Goal: Navigation & Orientation: Find specific page/section

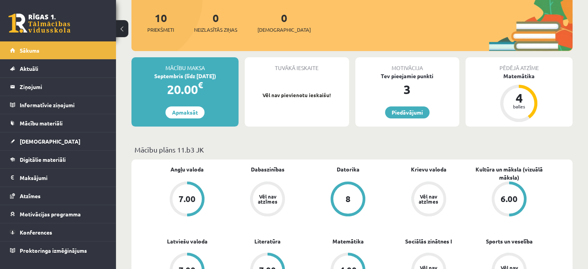
scroll to position [84, 0]
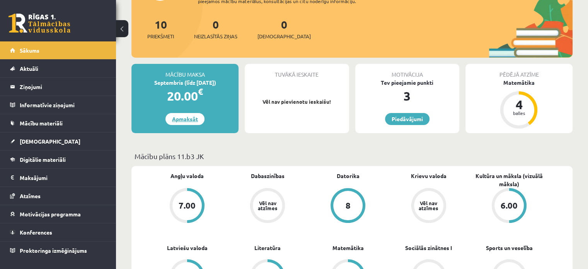
click at [193, 119] on link "Apmaksāt" at bounding box center [185, 119] width 39 height 12
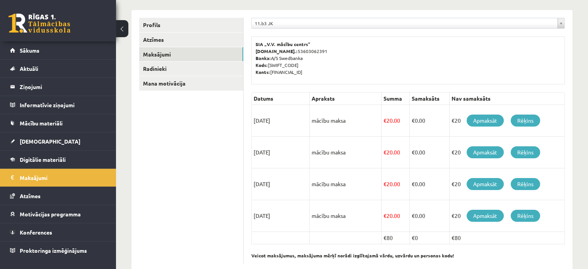
scroll to position [96, 0]
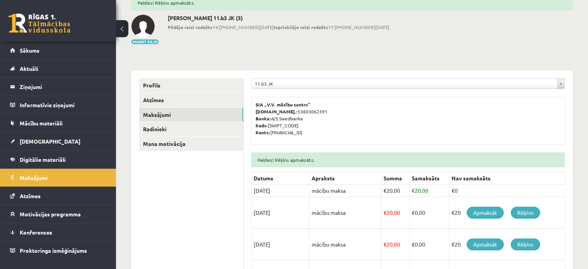
scroll to position [50, 0]
click at [45, 56] on link "Sākums" at bounding box center [58, 50] width 96 height 18
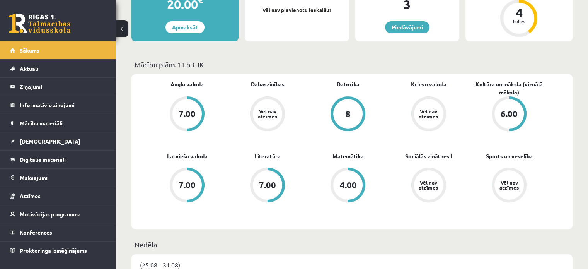
scroll to position [168, 0]
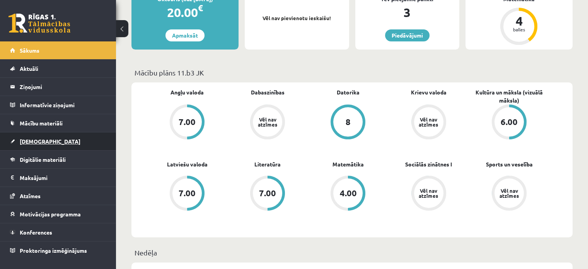
click at [23, 135] on link "[DEMOGRAPHIC_DATA]" at bounding box center [58, 141] width 96 height 18
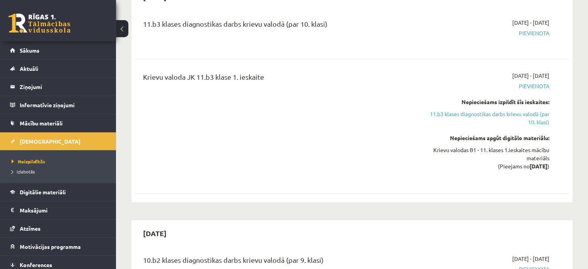
scroll to position [86, 0]
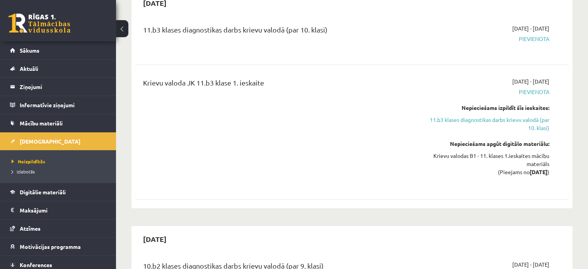
click at [528, 92] on span "Pievienota" at bounding box center [486, 92] width 128 height 8
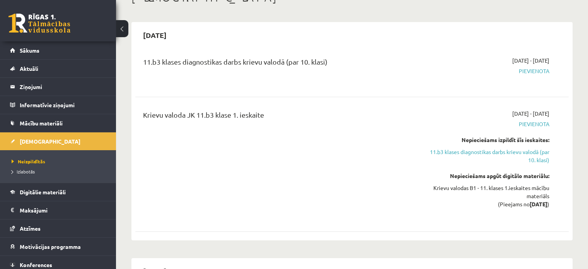
click at [292, 63] on div "11.b3 klases diagnostikas darbs krievu valodā (par 10. klasi)" at bounding box center [276, 63] width 267 height 14
click at [255, 116] on div "Krievu valoda JK 11.b3 klase 1. ieskaite" at bounding box center [276, 116] width 267 height 14
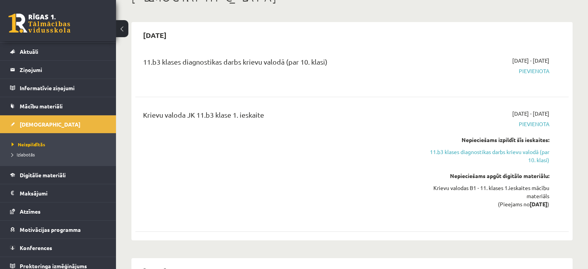
scroll to position [22, 0]
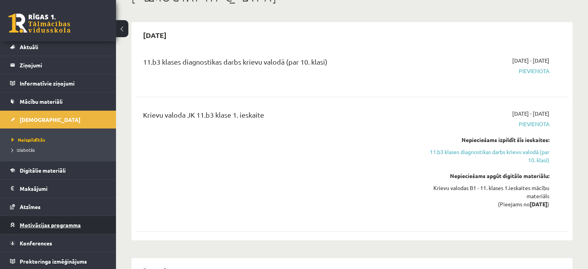
click at [67, 224] on span "Motivācijas programma" at bounding box center [50, 224] width 61 height 7
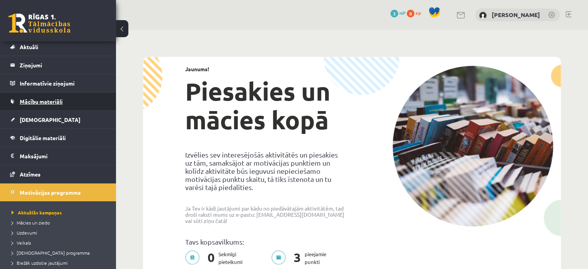
click at [49, 102] on span "Mācību materiāli" at bounding box center [41, 101] width 43 height 7
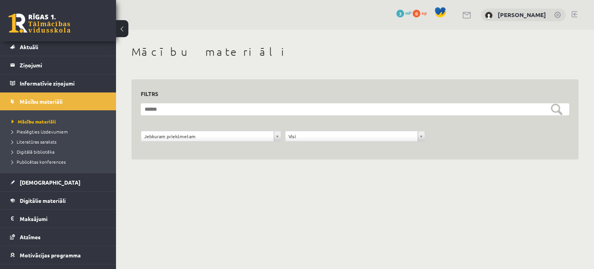
drag, startPoint x: 218, startPoint y: 186, endPoint x: 298, endPoint y: 172, distance: 81.8
click at [298, 172] on div "**********" at bounding box center [355, 111] width 478 height 163
drag, startPoint x: 594, startPoint y: 43, endPoint x: 591, endPoint y: 69, distance: 26.1
click at [588, 69] on div "**********" at bounding box center [355, 111] width 478 height 163
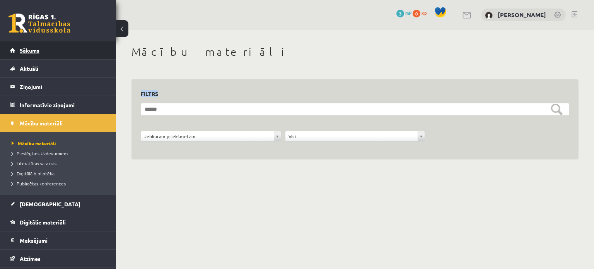
click at [97, 48] on link "Sākums" at bounding box center [58, 50] width 96 height 18
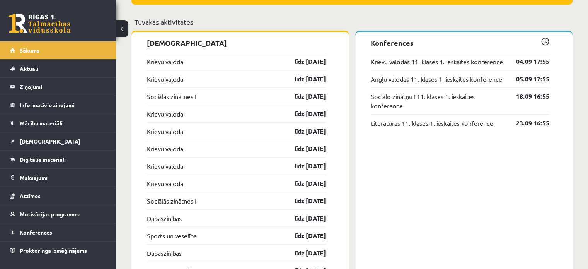
scroll to position [610, 0]
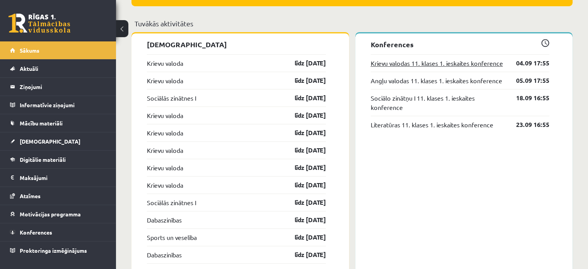
click at [461, 68] on link "Krievu valodas 11. klases 1. ieskaites konference" at bounding box center [437, 62] width 132 height 9
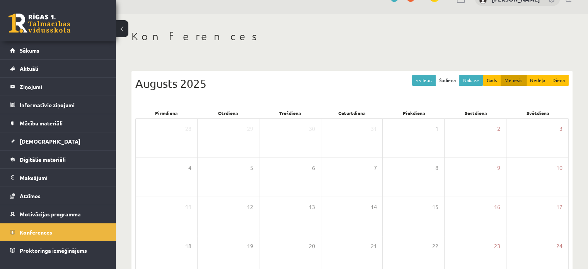
scroll to position [8, 0]
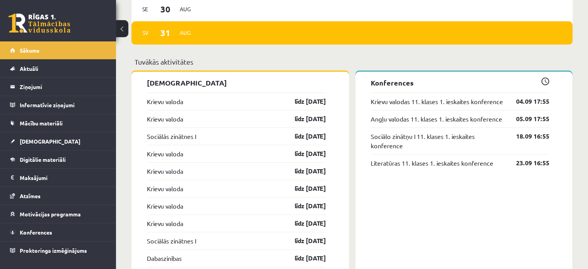
scroll to position [578, 0]
